Goal: Task Accomplishment & Management: Complete application form

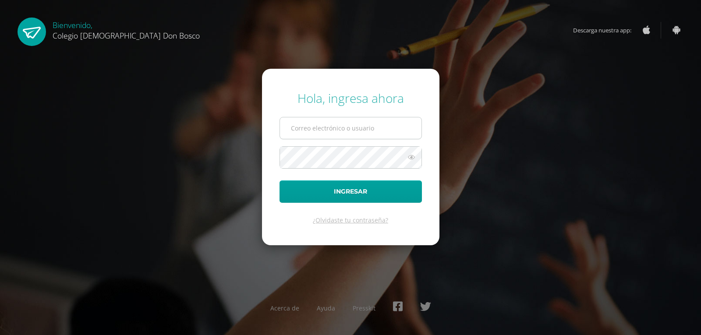
click at [297, 128] on input "text" at bounding box center [351, 127] width 142 height 21
type input "[EMAIL_ADDRESS][DOMAIN_NAME]"
click at [409, 158] on icon at bounding box center [411, 157] width 11 height 11
click at [409, 158] on icon at bounding box center [411, 157] width 12 height 11
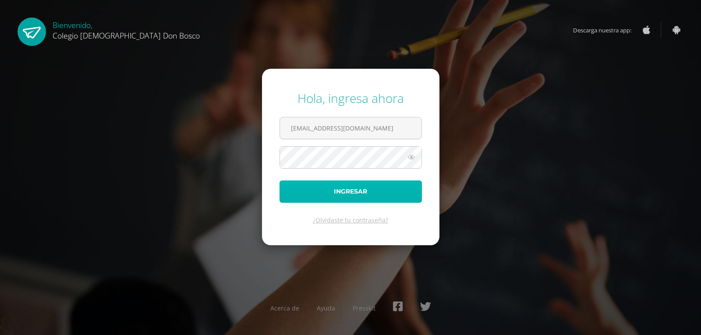
click at [370, 190] on button "Ingresar" at bounding box center [351, 192] width 142 height 22
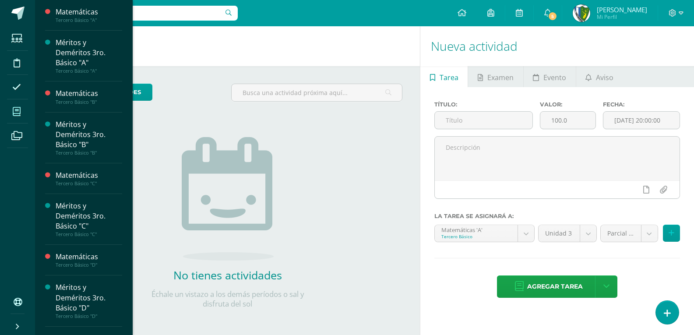
click at [15, 115] on icon at bounding box center [17, 111] width 8 height 9
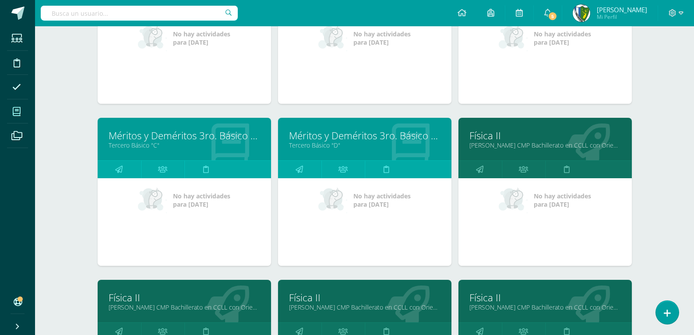
scroll to position [457, 0]
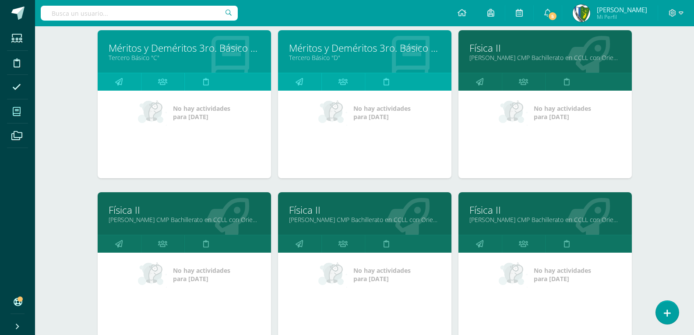
click at [497, 52] on link "Física II" at bounding box center [546, 48] width 152 height 14
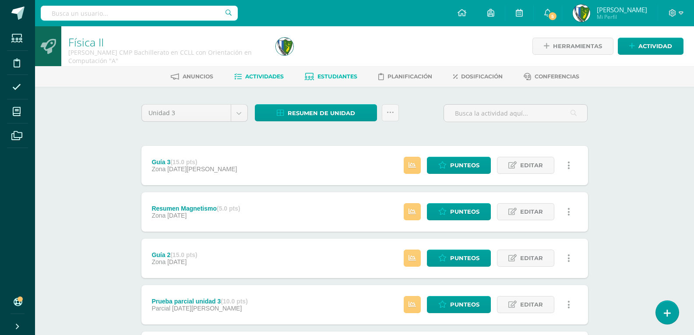
click at [339, 70] on link "Estudiantes" at bounding box center [331, 77] width 53 height 14
click at [339, 79] on span "Estudiantes" at bounding box center [338, 76] width 40 height 7
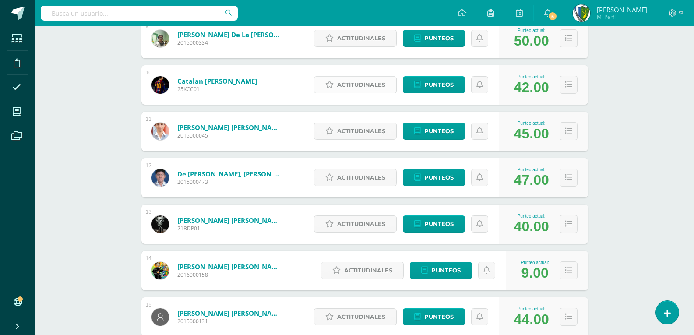
scroll to position [587, 0]
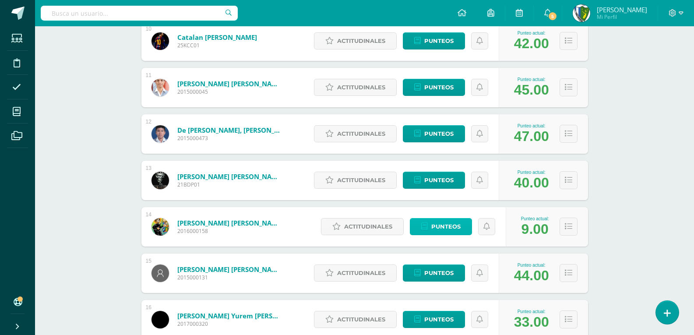
click at [446, 221] on span "Punteos" at bounding box center [446, 227] width 29 height 16
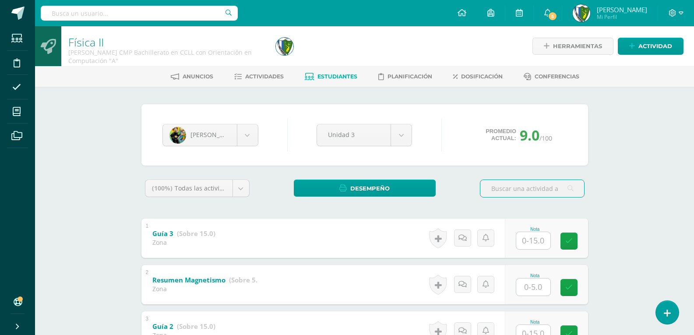
scroll to position [44, 0]
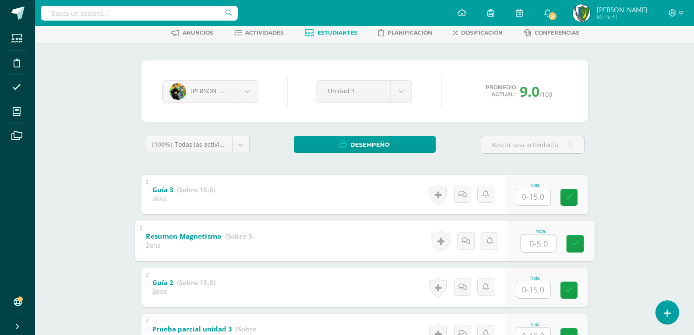
click at [531, 247] on input "text" at bounding box center [538, 243] width 35 height 18
type input "5"
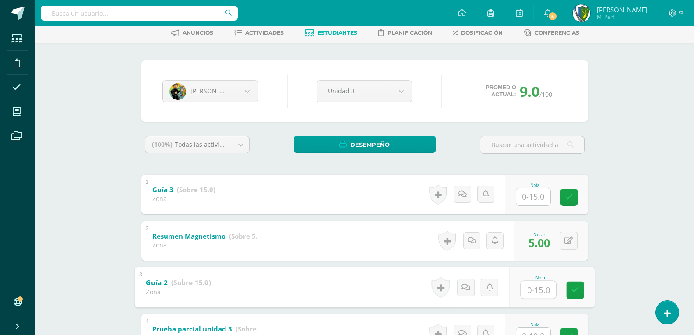
scroll to position [167, 0]
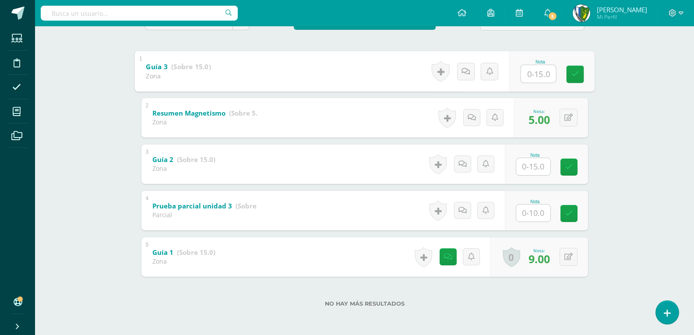
click at [532, 76] on input "text" at bounding box center [538, 74] width 35 height 18
type input "15"
click at [530, 165] on input "text" at bounding box center [534, 166] width 34 height 17
type input "15"
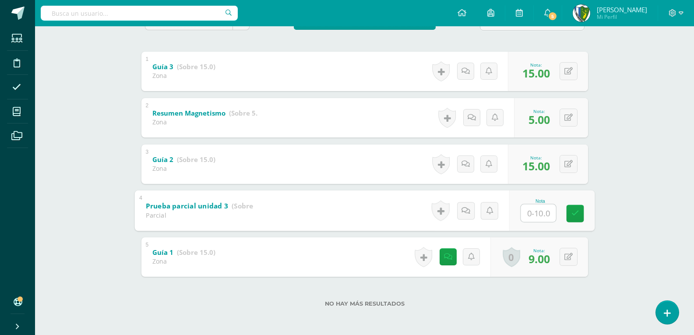
type input "0"
click at [470, 211] on icon at bounding box center [472, 210] width 8 height 7
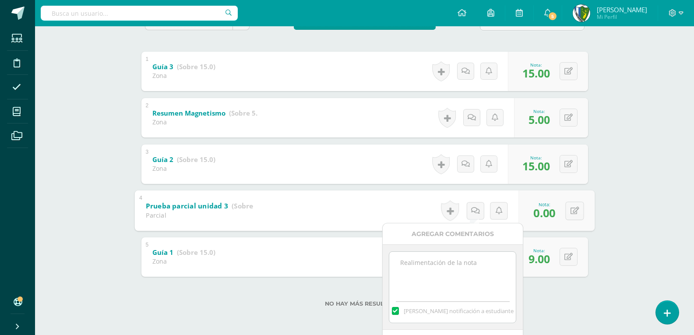
click at [445, 264] on textarea at bounding box center [452, 274] width 127 height 44
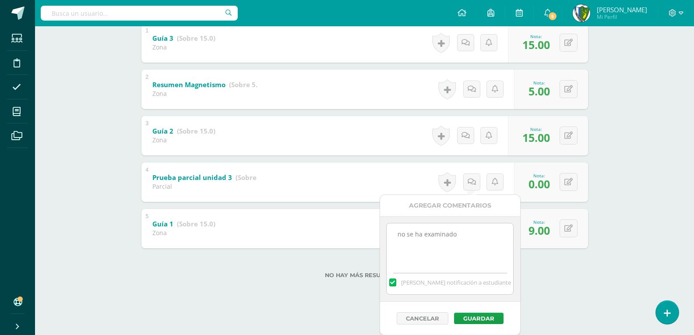
scroll to position [196, 0]
type textarea "no se ha examinado"
click at [480, 315] on button "Guardar" at bounding box center [479, 317] width 50 height 11
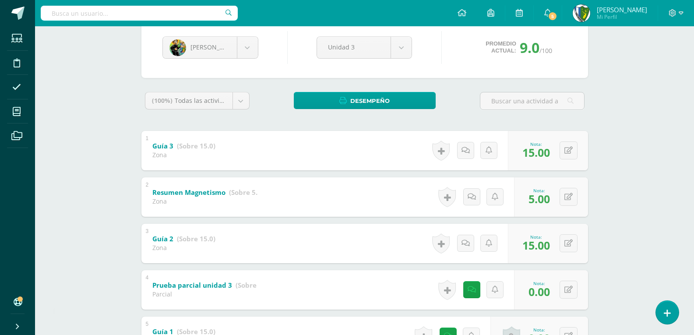
scroll to position [167, 0]
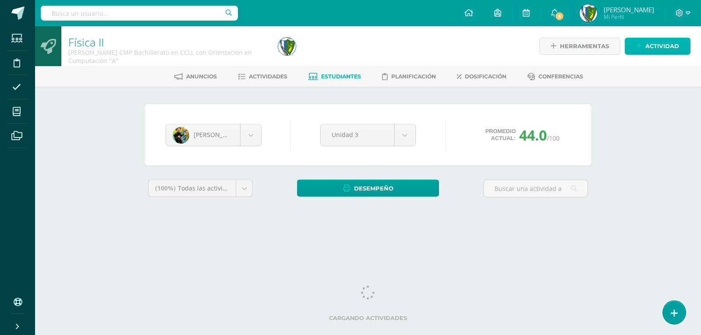
click at [657, 45] on span "Actividad" at bounding box center [662, 46] width 34 height 16
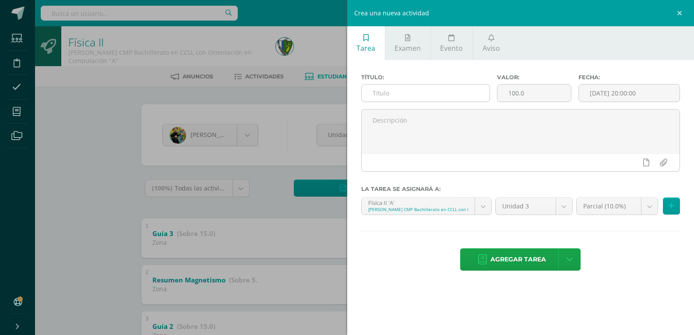
click at [417, 85] on input "text" at bounding box center [426, 93] width 128 height 17
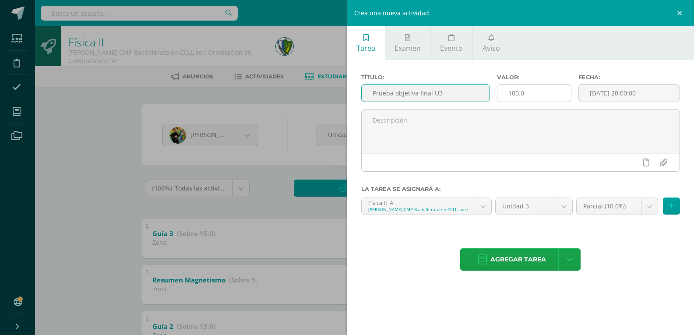
type input "Prueba objetiva final U3"
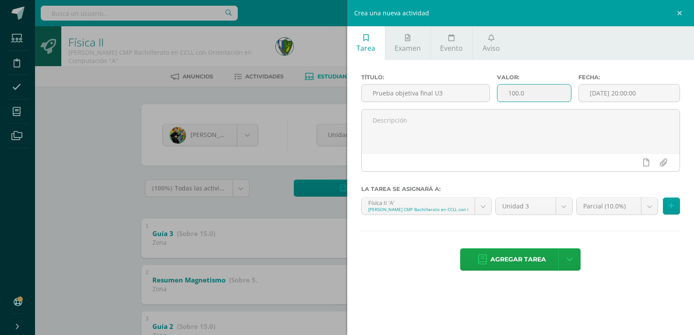
click at [515, 95] on input "100.0" at bounding box center [535, 93] width 74 height 17
type input "40.0"
click at [610, 89] on input "[DATE] 20:00:00" at bounding box center [629, 93] width 101 height 17
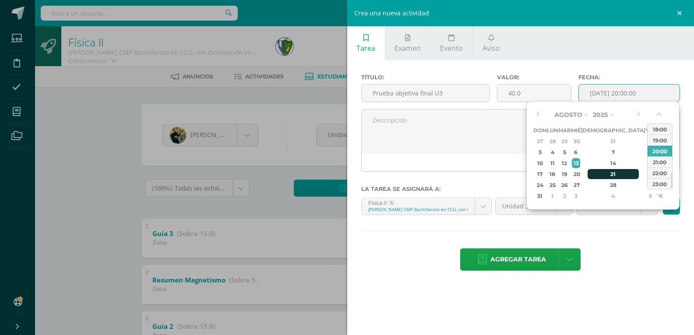
click at [604, 178] on div "21" at bounding box center [614, 174] width 52 height 10
click at [660, 136] on div "09:00" at bounding box center [660, 135] width 25 height 11
type input "2025-08-21 09:00"
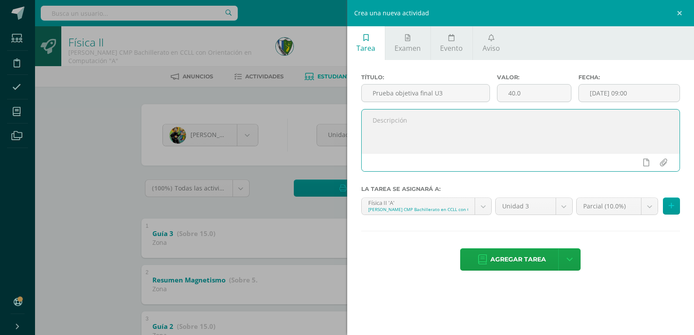
click at [389, 122] on textarea at bounding box center [521, 132] width 319 height 44
type textarea "e"
type textarea "En este espacio se colocara la nota de la prueba indicada"
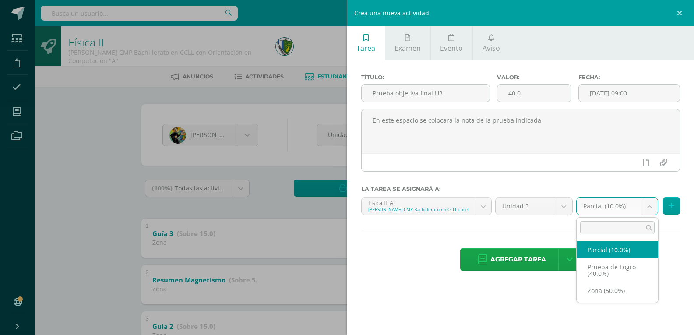
click at [650, 211] on body "Estudiantes Disciplina Asistencia Mis cursos Archivos Soporte Centro de ayuda Ú…" at bounding box center [347, 251] width 694 height 502
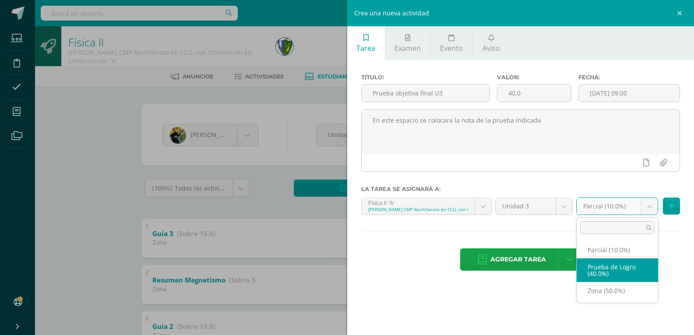
select select "162584"
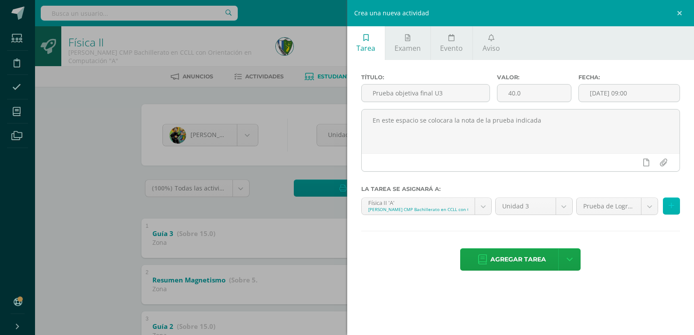
click at [676, 208] on button at bounding box center [671, 206] width 17 height 17
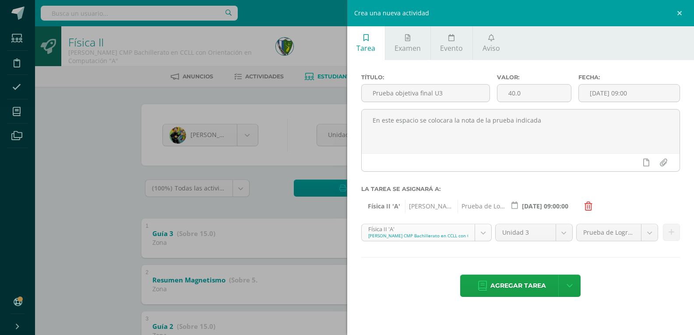
click at [485, 231] on body "Estudiantes Disciplina Asistencia Mis cursos Archivos Soporte Centro de ayuda Ú…" at bounding box center [347, 251] width 694 height 502
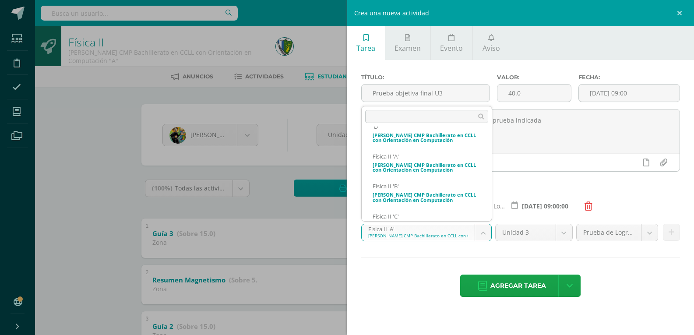
scroll to position [266, 0]
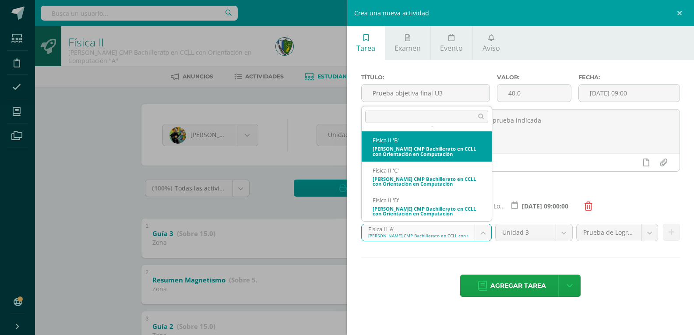
select select "162871"
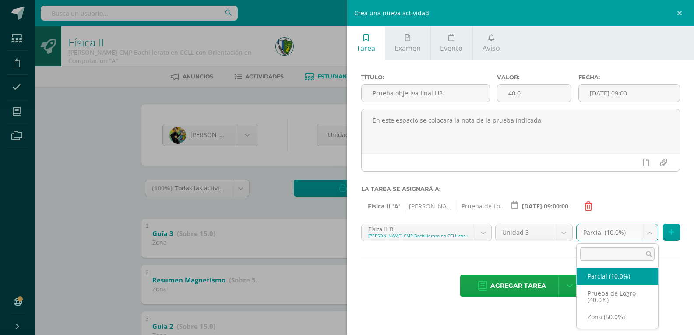
click at [647, 233] on body "Estudiantes Disciplina Asistencia Mis cursos Archivos Soporte Centro de ayuda Ú…" at bounding box center [347, 251] width 694 height 502
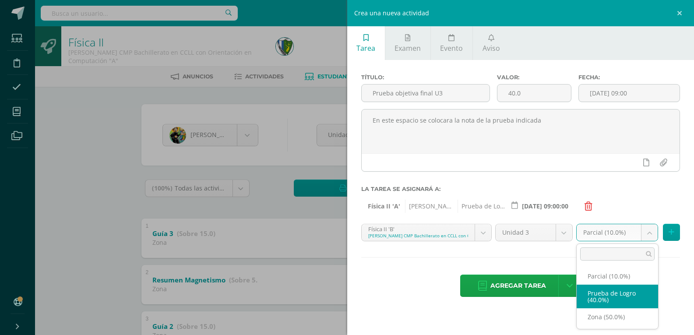
select select "162884"
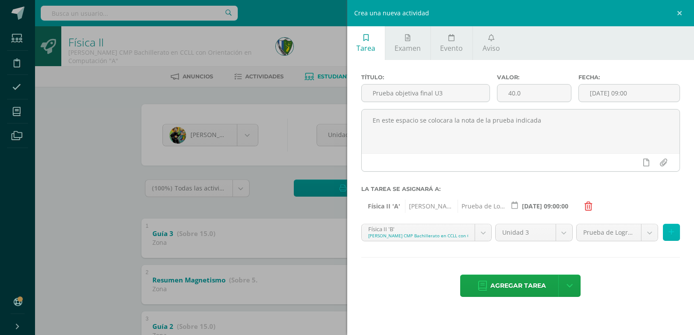
click at [672, 234] on icon at bounding box center [672, 232] width 6 height 7
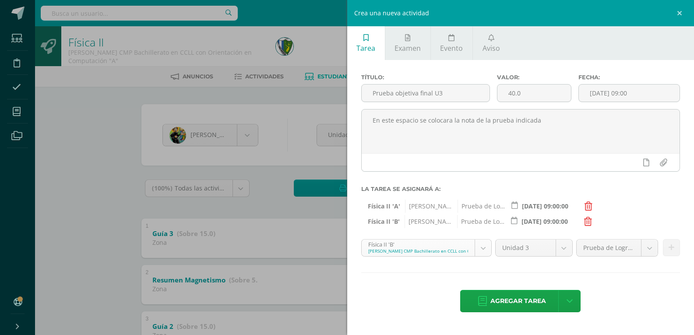
click at [483, 250] on body "Estudiantes Disciplina Asistencia Mis cursos Archivos Soporte Centro de ayuda Ú…" at bounding box center [347, 251] width 694 height 502
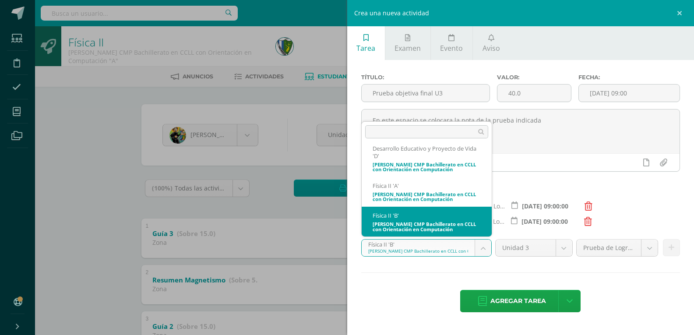
scroll to position [250, 0]
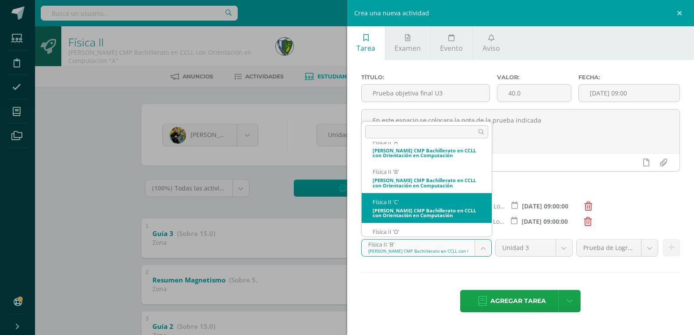
select select "163291"
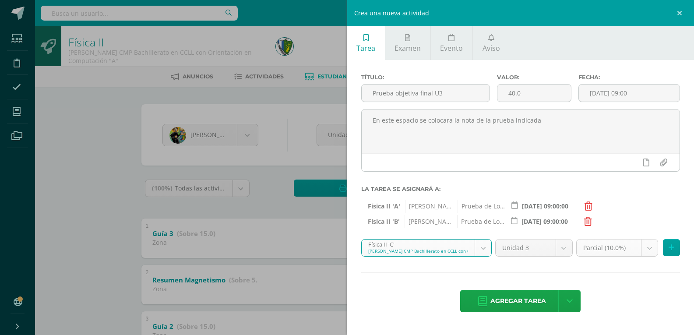
click at [650, 248] on body "Estudiantes Disciplina Asistencia Mis cursos Archivos Soporte Centro de ayuda Ú…" at bounding box center [347, 251] width 694 height 502
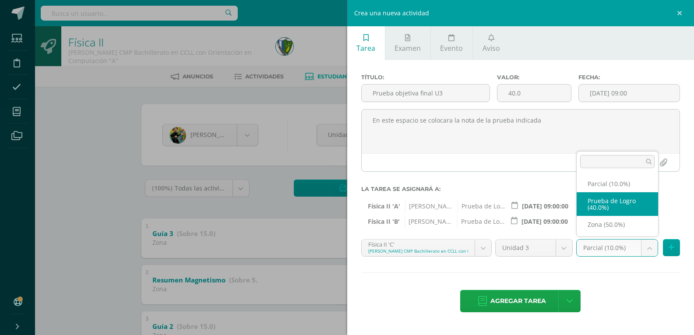
select select "163304"
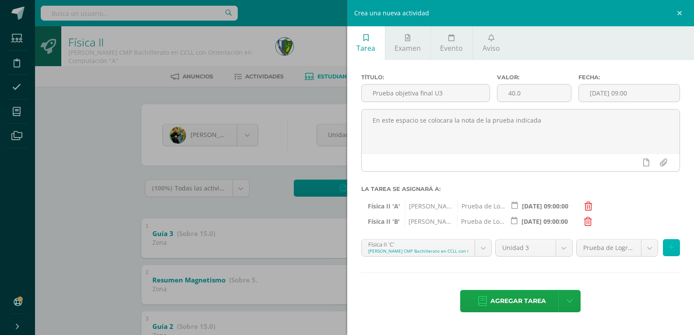
click at [667, 247] on button at bounding box center [671, 247] width 17 height 17
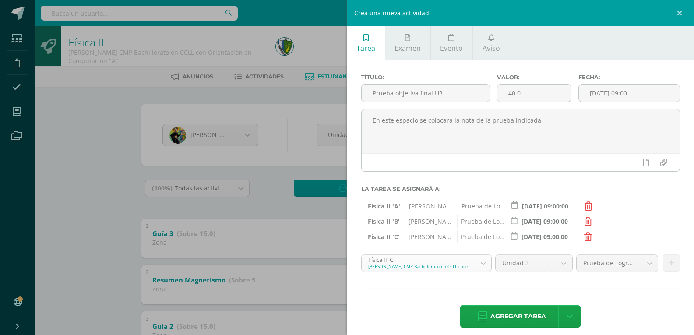
click at [482, 263] on body "Estudiantes Disciplina Asistencia Mis cursos Archivos Soporte Centro de ayuda Ú…" at bounding box center [347, 251] width 694 height 502
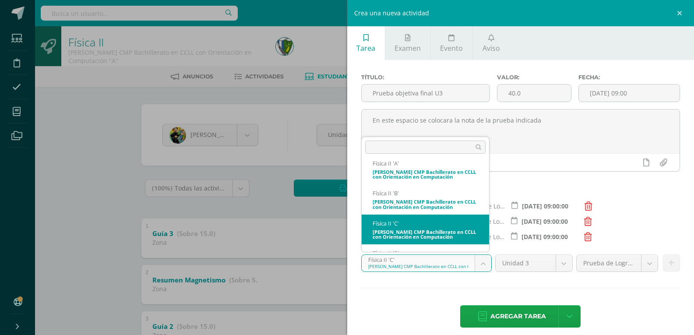
scroll to position [287, 0]
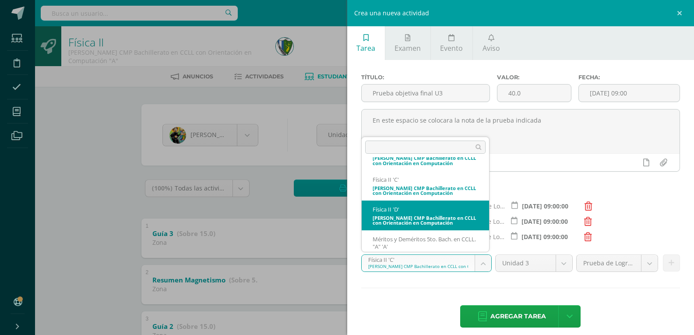
select select "162251"
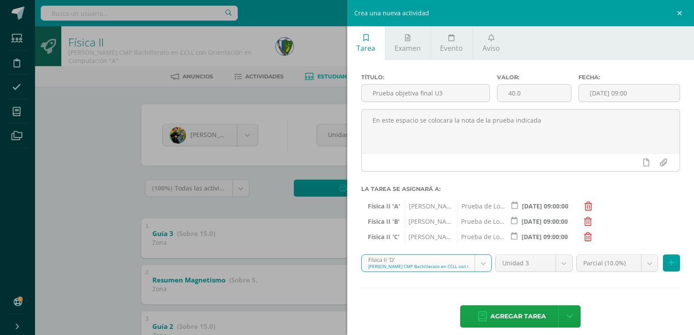
click at [643, 266] on body "Estudiantes Disciplina Asistencia Mis cursos Archivos Soporte Centro de ayuda Ú…" at bounding box center [347, 251] width 694 height 502
select select "162264"
click at [668, 259] on button at bounding box center [671, 263] width 17 height 17
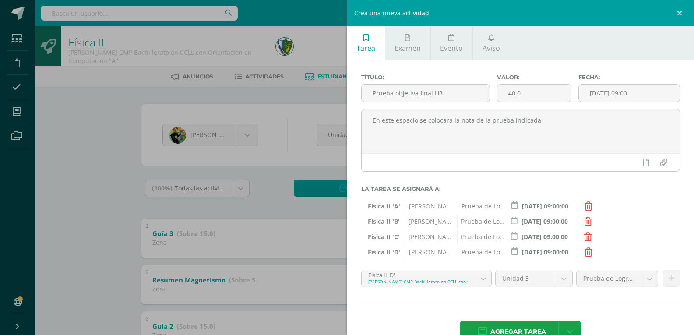
scroll to position [24, 0]
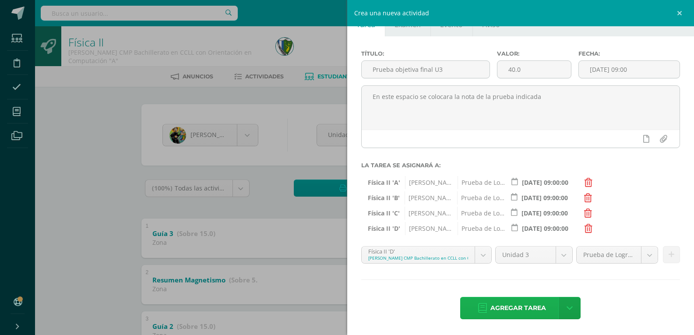
click at [515, 312] on span "Agregar tarea" at bounding box center [519, 307] width 56 height 21
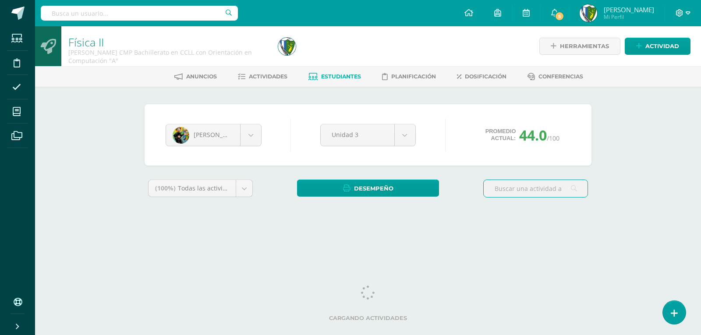
click at [688, 15] on icon at bounding box center [688, 13] width 5 height 8
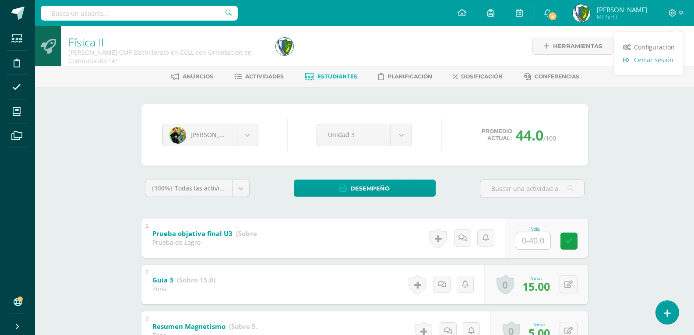
click at [661, 63] on span "Cerrar sesión" at bounding box center [653, 60] width 39 height 8
